Goal: Task Accomplishment & Management: Manage account settings

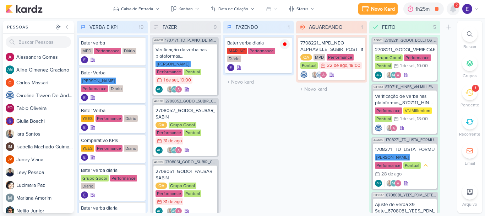
click at [452, 12] on icon at bounding box center [453, 9] width 9 height 9
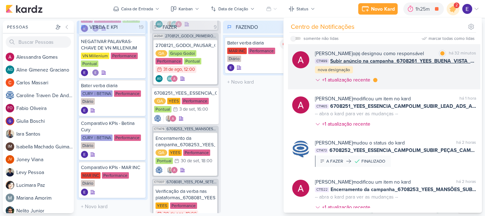
click at [448, 71] on div "Alessandra Gomes o(a) designou como responsável marcar como lida há 32 minutos …" at bounding box center [395, 68] width 161 height 37
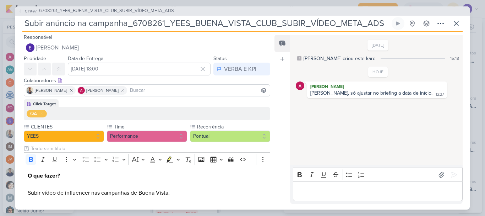
scroll to position [0, 0]
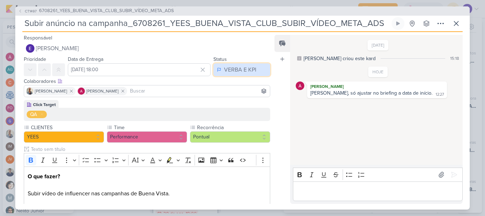
click at [243, 69] on div "VERBA E KPI" at bounding box center [240, 69] width 32 height 9
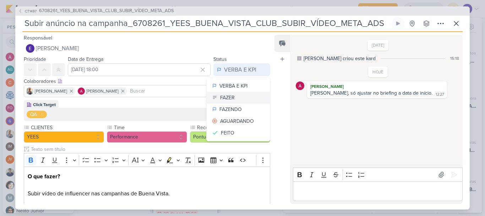
click at [233, 99] on button "FAZER" at bounding box center [238, 98] width 63 height 12
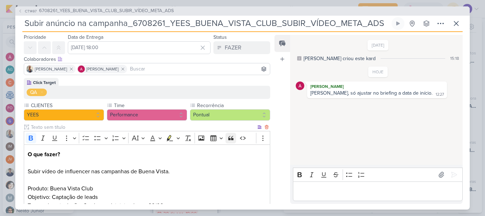
scroll to position [133, 0]
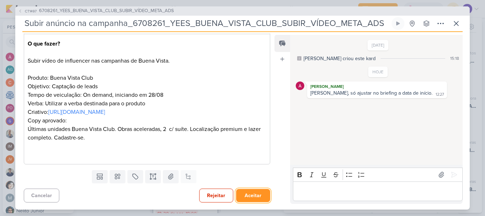
click at [250, 190] on button "Aceitar" at bounding box center [253, 195] width 34 height 13
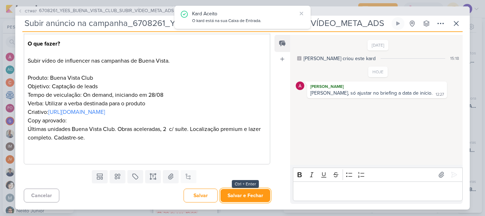
click at [250, 190] on button "Salvar e Fechar" at bounding box center [246, 195] width 50 height 13
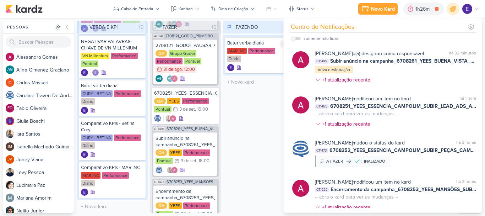
scroll to position [524, 0]
click at [256, 142] on div "FAZENDO 1 Mover Para Esquerda Mover Para Direita Deletar Bater verba diaria MAR…" at bounding box center [258, 117] width 71 height 192
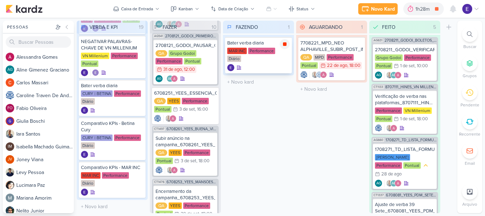
click at [285, 43] on icon at bounding box center [285, 44] width 4 height 4
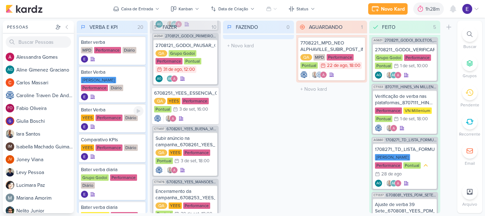
scroll to position [0, 0]
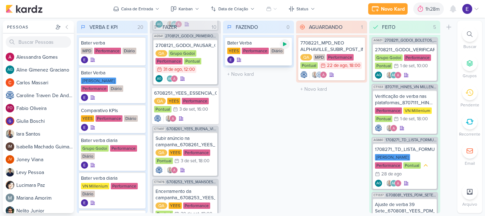
click at [285, 45] on icon at bounding box center [285, 44] width 6 height 6
click at [207, 67] on div "2708121_GODOI_PAUSAR_CAMPANHA_ENEM_VITAL QA Grupo Godoi Performance Pontual 31/…" at bounding box center [185, 61] width 64 height 45
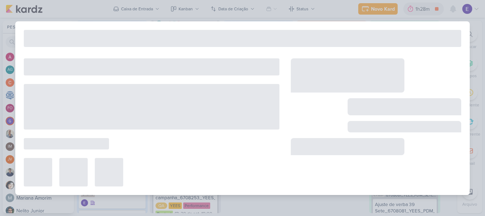
type input "2708121_GODOI_PAUSAR_CAMPANHA_ENEM_VITAL"
type input "31 de agosto de 2025 às 12:00"
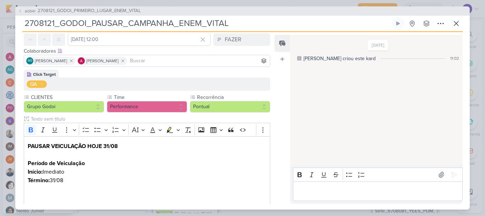
scroll to position [71, 0]
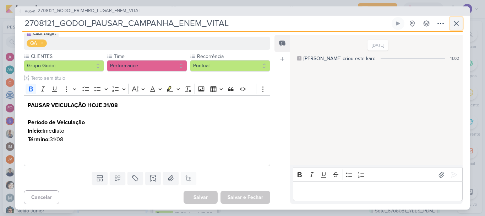
click at [455, 23] on icon at bounding box center [456, 23] width 9 height 9
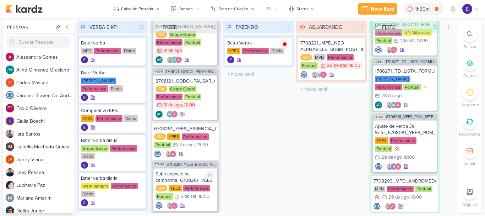
scroll to position [170, 0]
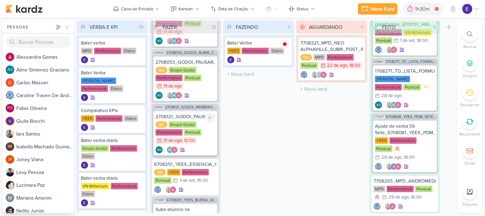
click at [193, 146] on div "AG AG" at bounding box center [186, 149] width 60 height 7
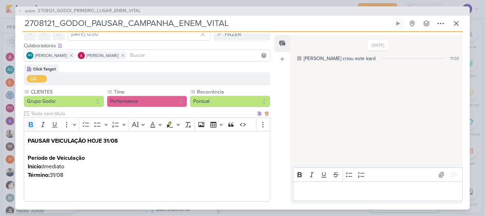
scroll to position [0, 0]
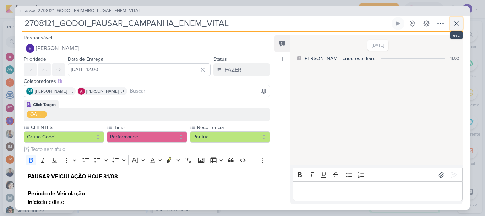
click at [453, 23] on icon at bounding box center [456, 23] width 9 height 9
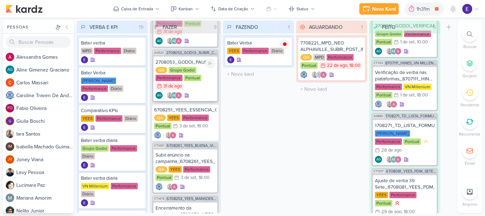
click at [190, 83] on div "2708053_GODOI_PAUSAR_ANUNCIO_VITAL QA Grupo Godoi Performance Pontual 31/8 31 d…" at bounding box center [185, 78] width 64 height 45
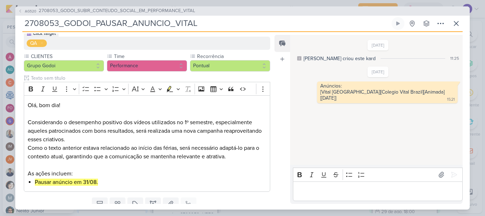
scroll to position [36, 0]
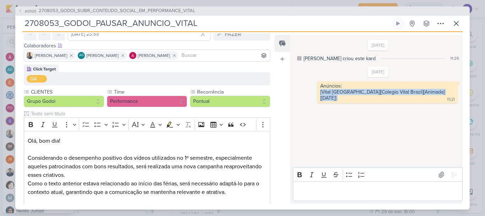
drag, startPoint x: 442, startPoint y: 93, endPoint x: 322, endPoint y: 97, distance: 120.2
click at [322, 97] on div "5/8/25 Aline criou este kard 11:25 8/8/25 Anúncios: 15:21" at bounding box center [376, 100] width 172 height 129
copy div "[Vital Brazil][Colegio Vital Brazil][Animada][08.08.2025]"
click at [453, 24] on icon at bounding box center [456, 23] width 9 height 9
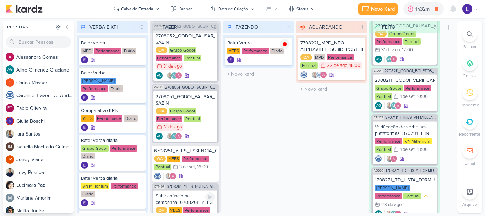
scroll to position [63, 0]
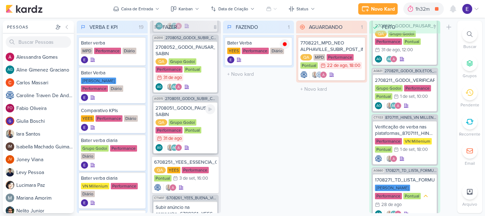
click at [204, 144] on div "AG AG" at bounding box center [186, 147] width 60 height 7
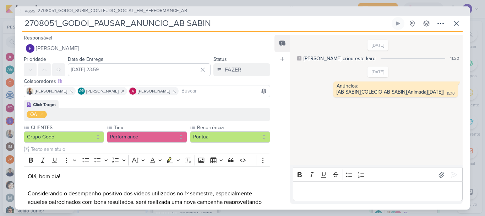
click at [253, 63] on div "Status FAZER VERBA E KPI FAZER FAZENDO AGUARDANDO FEITO" at bounding box center [242, 65] width 57 height 21
click at [251, 65] on button "FAZER" at bounding box center [242, 69] width 57 height 13
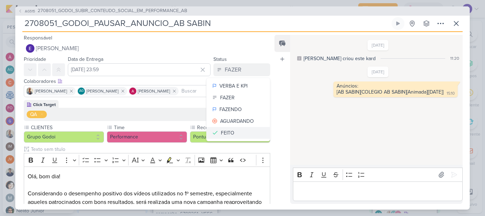
click at [230, 129] on div "FEITO" at bounding box center [228, 132] width 14 height 7
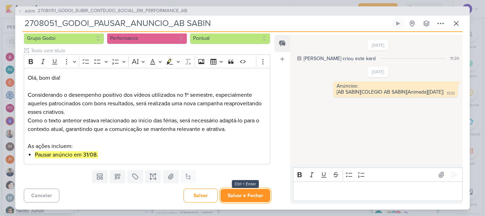
click at [245, 194] on button "Salvar e Fechar" at bounding box center [246, 195] width 50 height 13
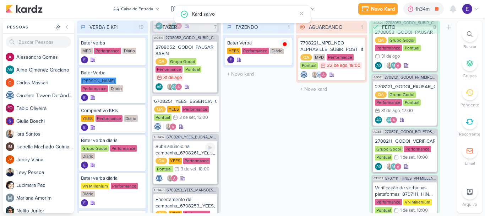
scroll to position [28, 0]
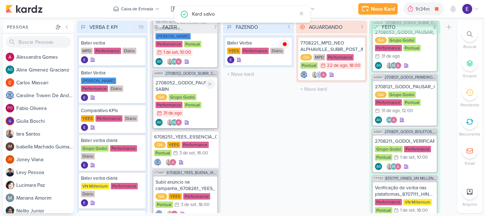
click at [196, 119] on div "AG AG" at bounding box center [186, 122] width 60 height 7
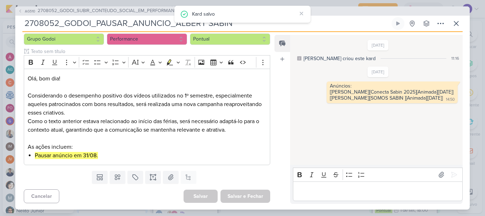
scroll to position [0, 0]
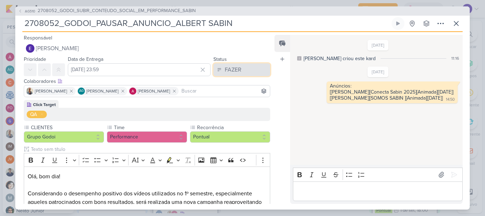
click at [227, 65] on div "FAZER" at bounding box center [233, 69] width 17 height 9
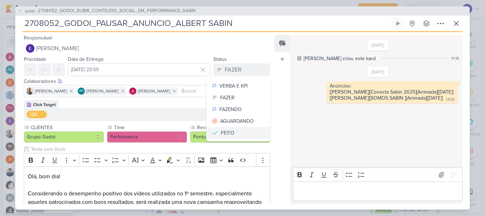
click at [221, 134] on div "FEITO" at bounding box center [228, 132] width 14 height 7
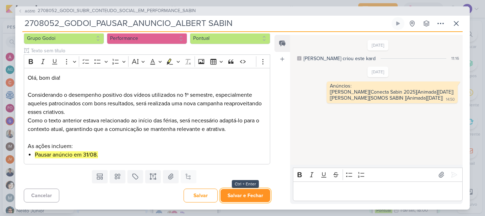
click at [259, 194] on button "Salvar e Fechar" at bounding box center [246, 195] width 50 height 13
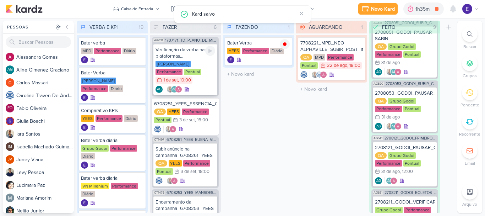
click at [197, 76] on div "Verificação da verba nas plataformas 1707171_TD_PLANO_DE_MIDIA_SETEMBRO+OUTUBRO…" at bounding box center [185, 69] width 64 height 51
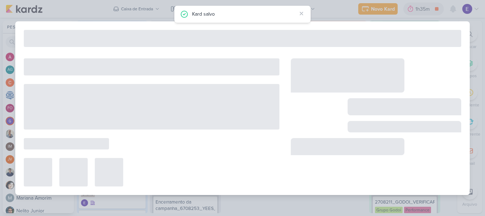
type input "Verificação da verba nas plataformas 1707171_TD_PLANO_DE_MIDIA_SETEMBRO+OUTUBRO"
type input "1 de setembro de 2025 às 10:00"
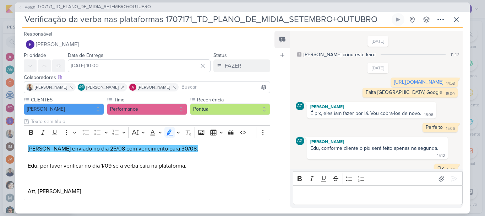
scroll to position [48, 0]
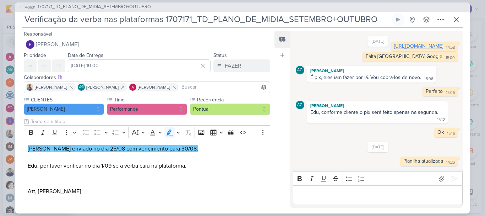
click at [414, 43] on link "https://docs.google.com/spreadsheets/d/1fiGKI8PJBsG4UQgE3Bq_z63lSRcPYCKU83mO8yV…" at bounding box center [418, 46] width 49 height 6
click at [448, 18] on div "Verificação da verba nas plataformas 1707171_TD_PLANO_DE_MIDIA_SETEMBRO+OUTUBRO…" at bounding box center [242, 20] width 441 height 15
click at [451, 19] on button at bounding box center [456, 19] width 13 height 13
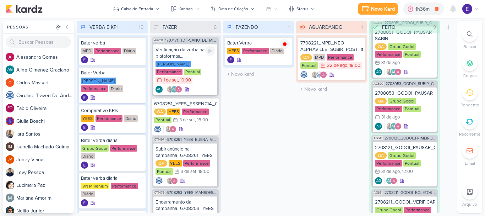
click at [197, 86] on div "AG AG" at bounding box center [186, 89] width 60 height 7
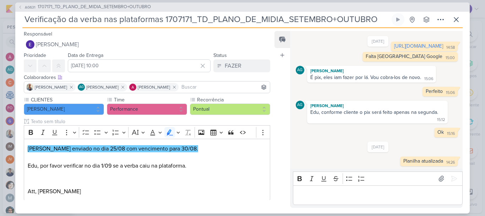
click at [376, 189] on div "Editor editing area: main" at bounding box center [378, 195] width 170 height 20
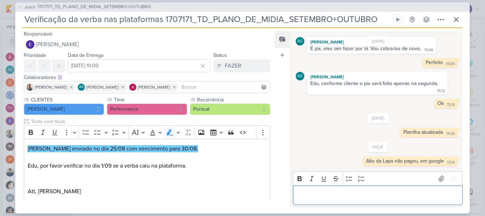
scroll to position [77, 0]
click at [460, 16] on icon at bounding box center [456, 19] width 9 height 9
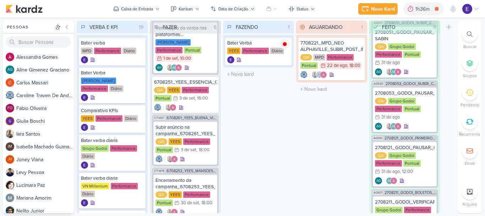
scroll to position [0, 0]
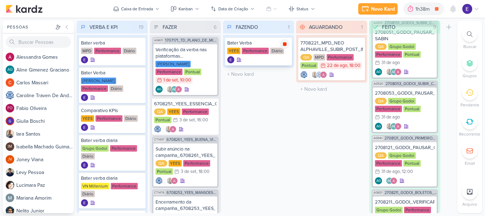
click at [286, 45] on icon at bounding box center [285, 44] width 4 height 4
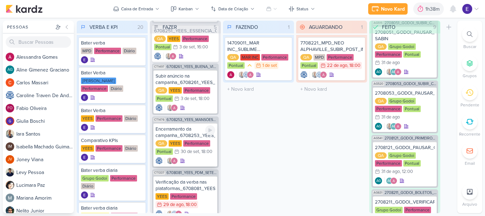
scroll to position [55, 0]
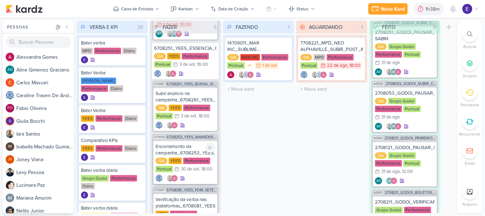
click at [200, 174] on div at bounding box center [186, 177] width 60 height 7
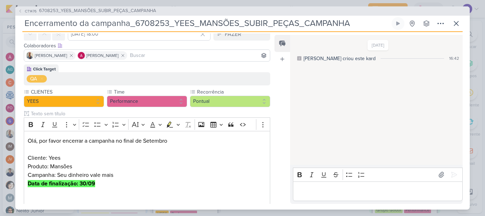
scroll to position [0, 0]
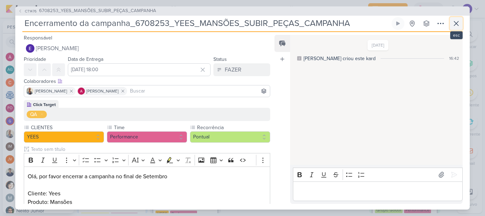
click at [456, 21] on icon at bounding box center [456, 23] width 9 height 9
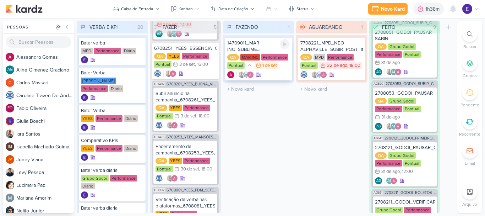
click at [285, 76] on div at bounding box center [258, 74] width 63 height 7
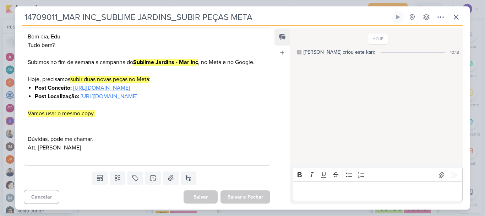
scroll to position [98, 0]
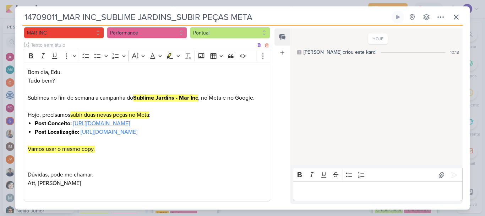
click at [119, 127] on link "[URL][DOMAIN_NAME]" at bounding box center [101, 123] width 57 height 7
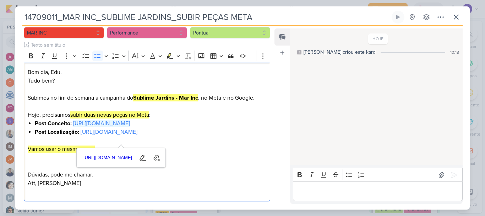
click at [311, 88] on div "HOJE Alessandra criou este kard 10:18" at bounding box center [376, 97] width 172 height 136
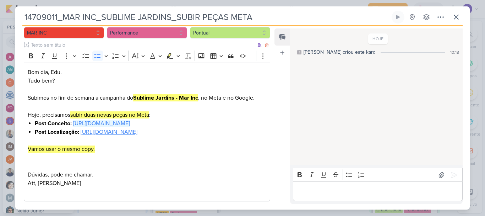
click at [137, 135] on link "[URL][DOMAIN_NAME]" at bounding box center [109, 131] width 57 height 7
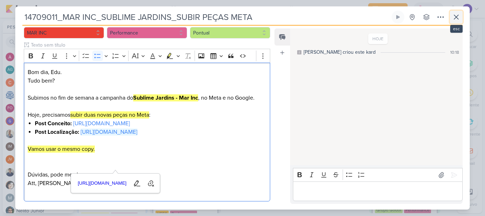
click at [454, 21] on icon at bounding box center [456, 17] width 9 height 9
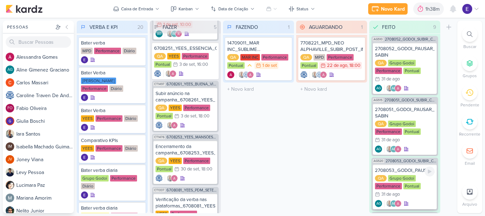
scroll to position [0, 0]
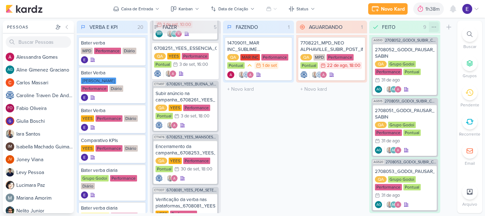
click at [436, 23] on div at bounding box center [434, 27] width 10 height 10
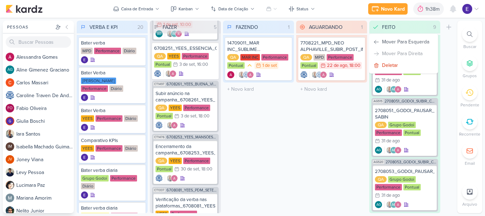
click at [345, 118] on div "AGUARDANDO 1 Mover Para Esquerda Mover Para Direita Deletar 7708221_MPD_NEO ALP…" at bounding box center [331, 117] width 71 height 192
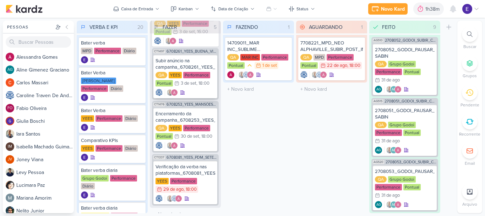
scroll to position [91, 0]
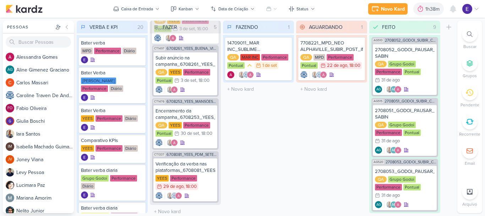
click at [260, 101] on div "FAZENDO 1 Mover Para Esquerda Mover Para Direita Deletar 14709011_MAR INC_SUBLI…" at bounding box center [258, 117] width 71 height 192
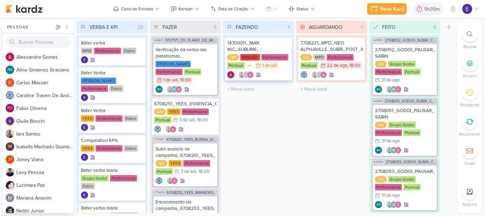
click at [266, 74] on div at bounding box center [258, 74] width 63 height 7
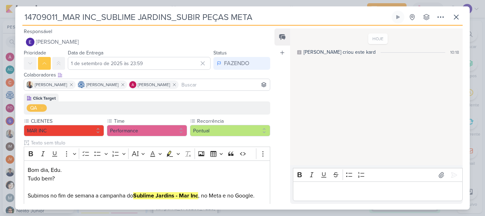
click at [324, 184] on div "Editor editing area: main" at bounding box center [378, 191] width 170 height 20
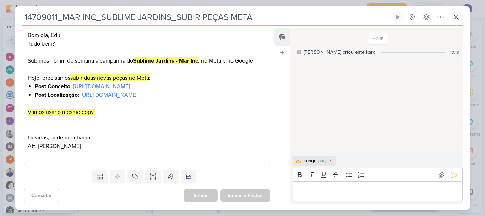
scroll to position [133, 0]
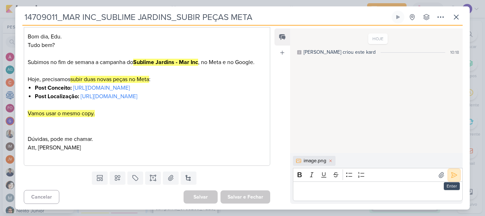
click at [452, 173] on icon at bounding box center [454, 174] width 5 height 5
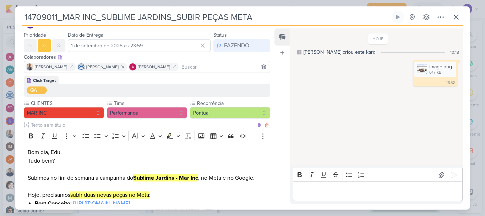
scroll to position [0, 0]
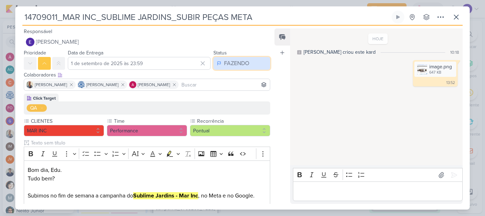
click at [243, 68] on button "FAZENDO" at bounding box center [242, 63] width 57 height 13
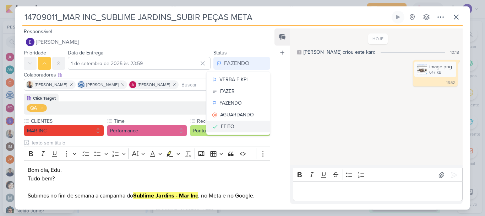
click at [236, 123] on button "FEITO" at bounding box center [238, 126] width 63 height 12
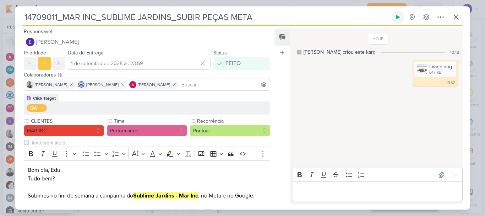
click at [397, 18] on icon at bounding box center [399, 17] width 4 height 4
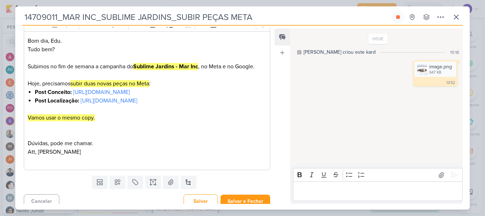
scroll to position [169, 0]
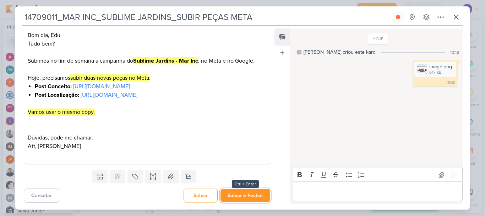
click at [247, 194] on button "Salvar e Fechar" at bounding box center [246, 195] width 50 height 13
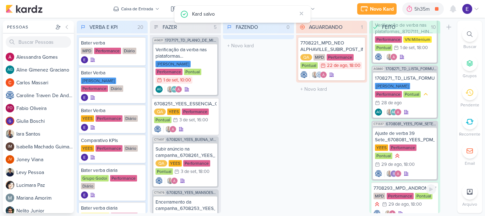
scroll to position [353, 0]
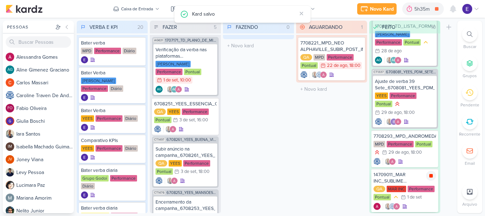
click at [432, 174] on icon at bounding box center [432, 176] width 4 height 4
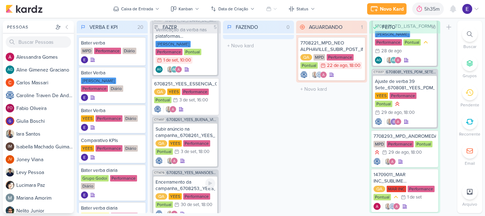
scroll to position [0, 0]
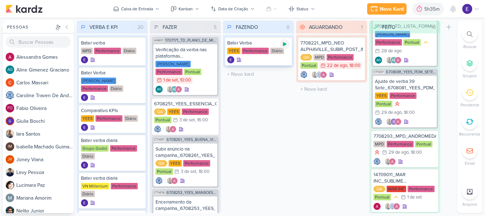
click at [286, 46] on icon at bounding box center [285, 44] width 6 height 6
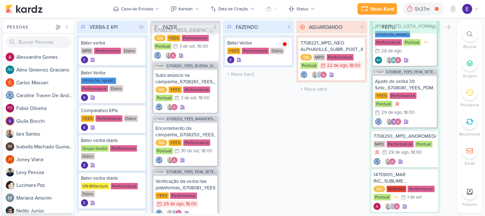
scroll to position [91, 0]
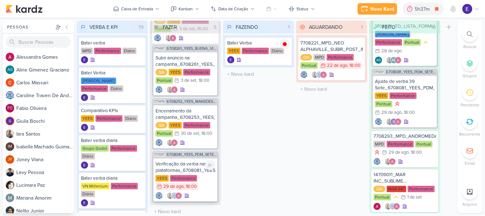
click at [202, 179] on div "YEES Performance 29/8 [DATE] 18:00" at bounding box center [186, 183] width 60 height 16
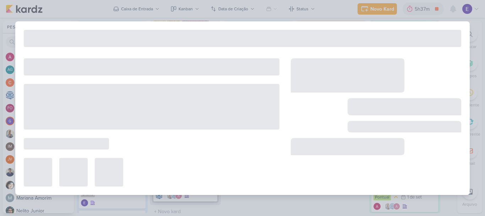
type input "Verificação da verba nas plataformas_6708081_YEES_PDM_SETEMBRO"
type input "[DATE] 18:00"
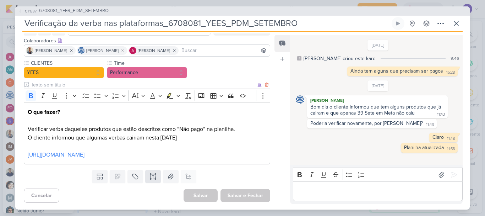
scroll to position [49, 0]
click at [85, 156] on link "[URL][DOMAIN_NAME]" at bounding box center [56, 154] width 57 height 7
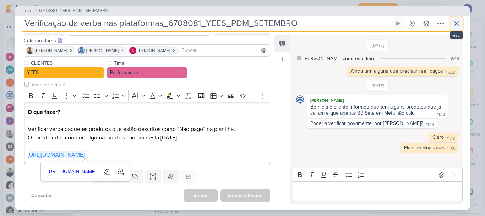
click at [460, 25] on icon at bounding box center [456, 23] width 9 height 9
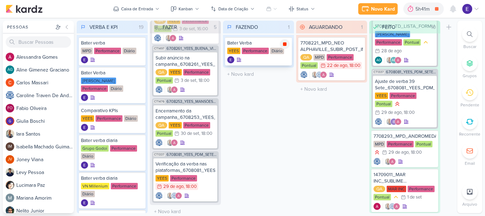
click at [284, 46] on icon at bounding box center [285, 44] width 4 height 4
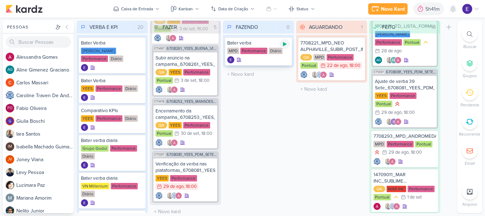
click at [283, 45] on icon at bounding box center [285, 44] width 6 height 6
click at [282, 46] on icon at bounding box center [285, 44] width 6 height 6
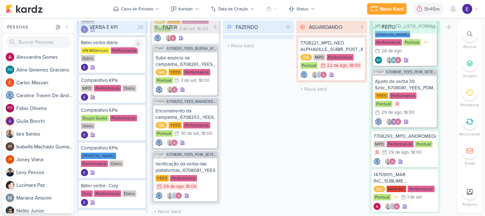
scroll to position [178, 0]
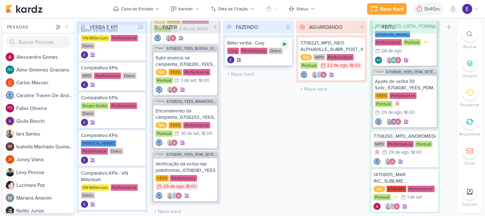
click at [282, 42] on icon at bounding box center [285, 44] width 6 height 6
click at [286, 45] on icon at bounding box center [285, 44] width 4 height 4
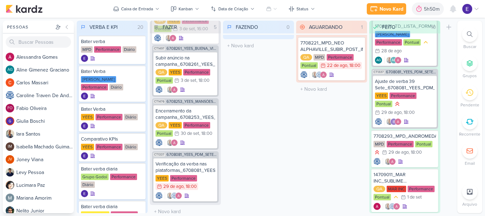
scroll to position [0, 0]
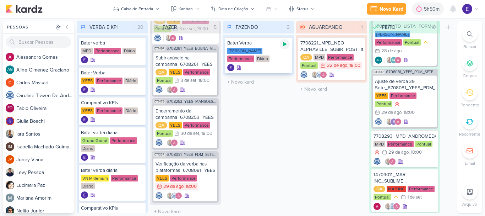
click at [285, 44] on icon at bounding box center [285, 44] width 4 height 4
click at [283, 45] on icon at bounding box center [285, 44] width 6 height 6
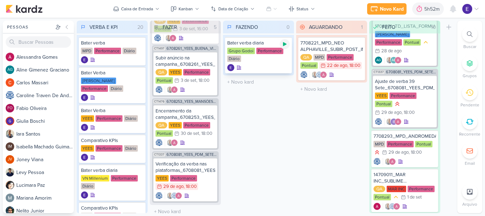
click at [286, 42] on icon at bounding box center [285, 44] width 6 height 6
click at [285, 44] on icon at bounding box center [285, 44] width 4 height 4
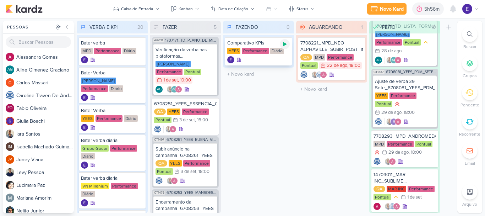
click at [285, 44] on icon at bounding box center [285, 44] width 4 height 4
click at [253, 59] on div at bounding box center [258, 59] width 63 height 7
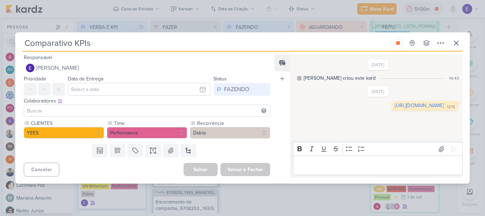
click at [392, 110] on div "[URL][DOMAIN_NAME] 12:13 12:13" at bounding box center [425, 106] width 66 height 10
click at [395, 108] on link "[URL][DOMAIN_NAME]" at bounding box center [419, 105] width 49 height 6
click at [455, 45] on icon at bounding box center [456, 43] width 9 height 9
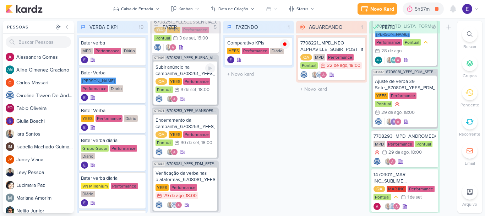
scroll to position [91, 0]
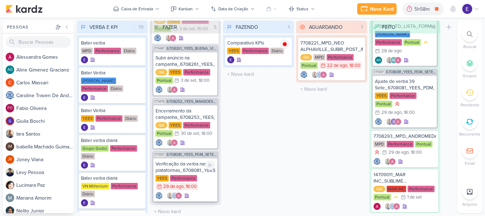
click at [206, 183] on div "Verificação da verba nas plataformas_6708081_YEES_PDM_SETEMBRO [GEOGRAPHIC_DATA…" at bounding box center [185, 179] width 64 height 43
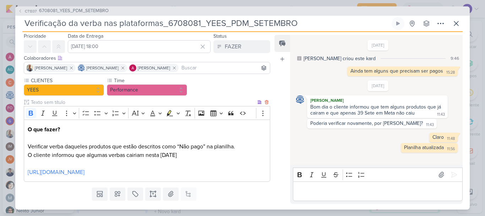
scroll to position [49, 0]
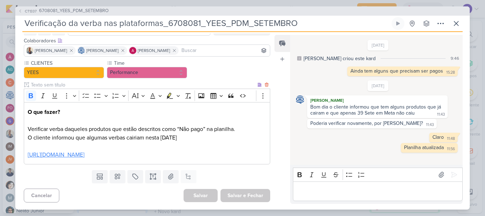
click at [157, 151] on p "[URL][DOMAIN_NAME]" at bounding box center [147, 150] width 239 height 17
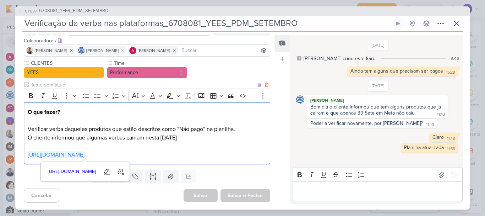
click at [85, 156] on link "[URL][DOMAIN_NAME]" at bounding box center [56, 154] width 57 height 7
